Goal: Task Accomplishment & Management: Complete application form

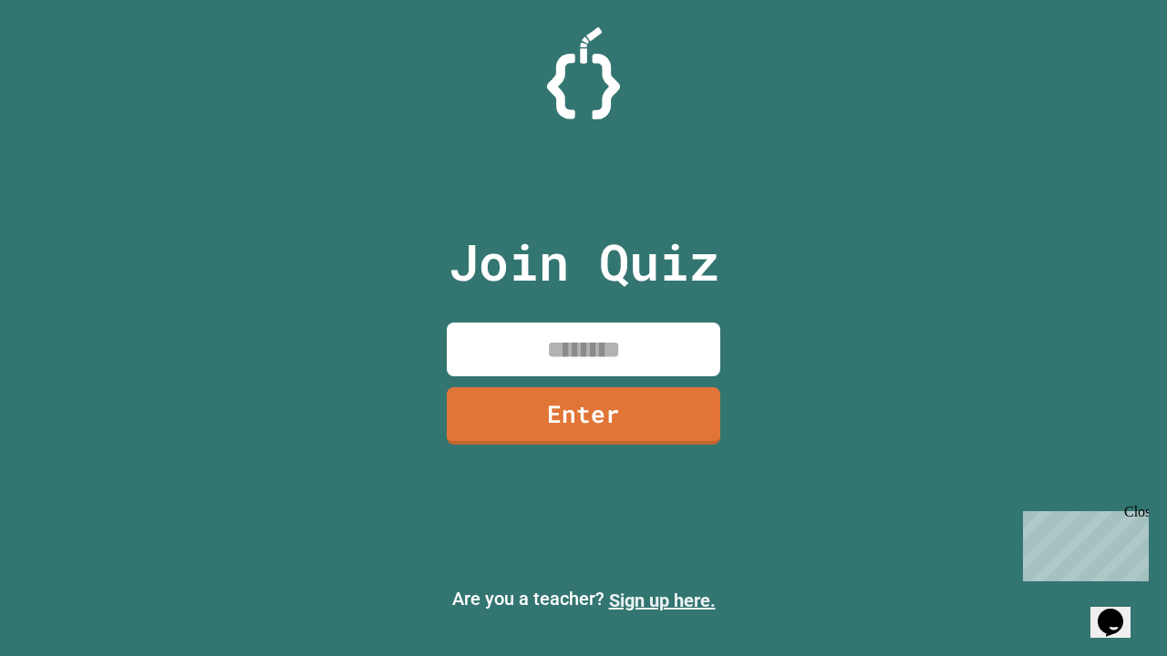
click at [662, 601] on link "Sign up here." at bounding box center [662, 601] width 107 height 22
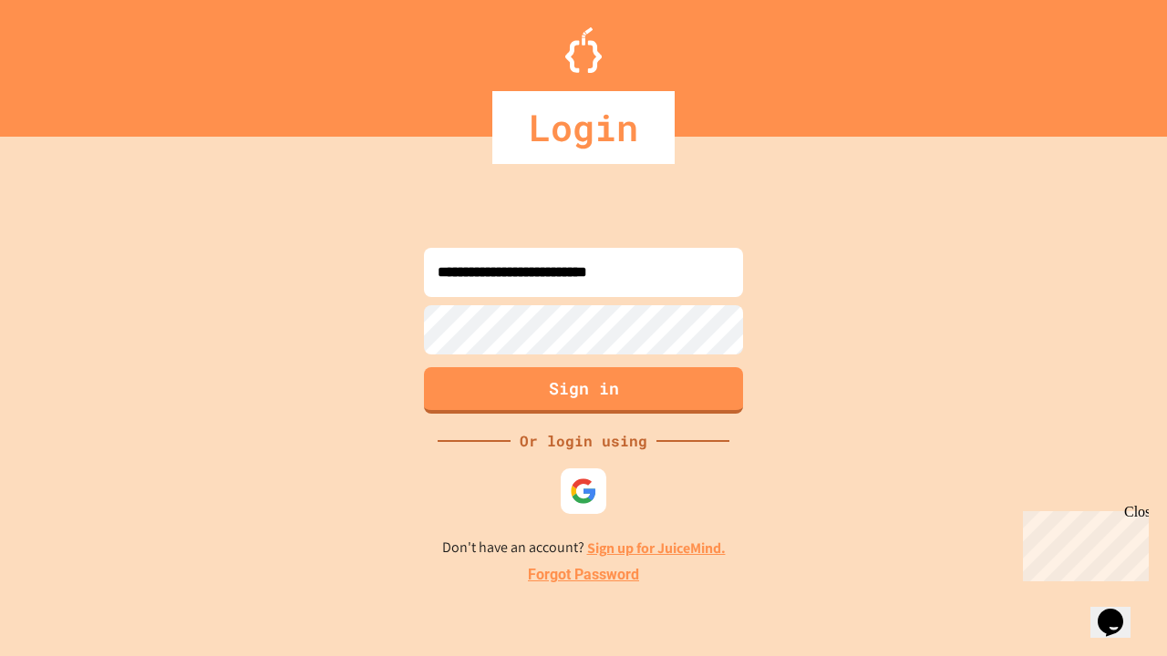
type input "**********"
